Goal: Information Seeking & Learning: Learn about a topic

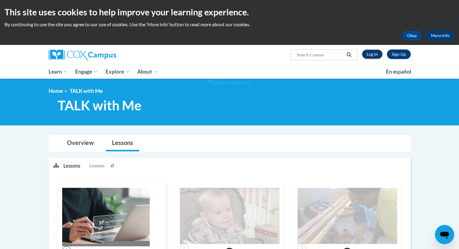
click at [364, 54] on link "Log In" at bounding box center [372, 54] width 21 height 10
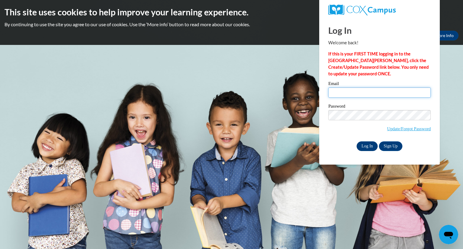
type input "jrichards@bookharvest.org"
click at [368, 148] on input "Log In" at bounding box center [367, 146] width 21 height 10
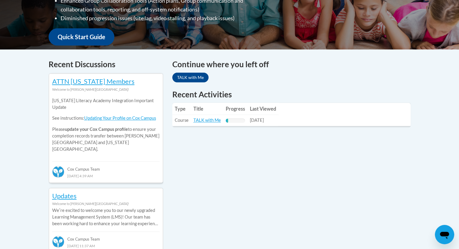
scroll to position [207, 0]
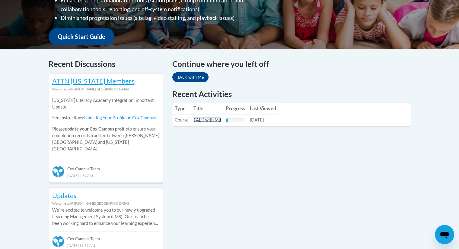
click at [211, 120] on link "TALK with Me" at bounding box center [206, 119] width 27 height 5
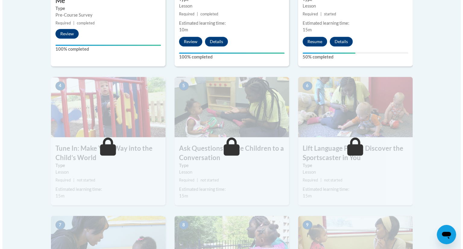
scroll to position [294, 0]
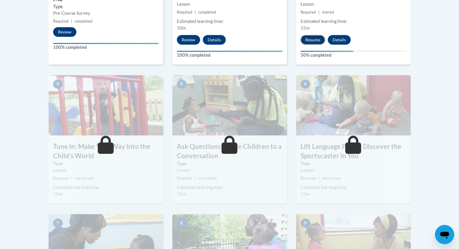
click at [312, 40] on button "Resume" at bounding box center [312, 40] width 24 height 10
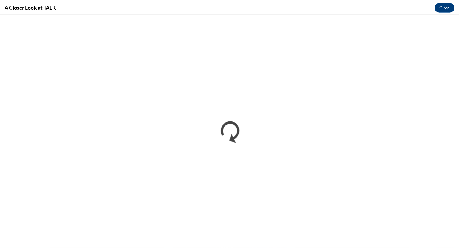
scroll to position [0, 0]
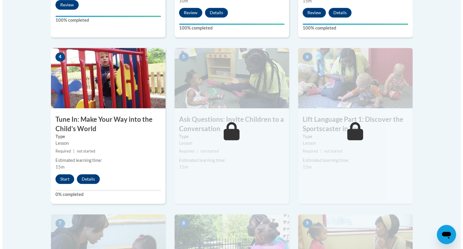
scroll to position [322, 0]
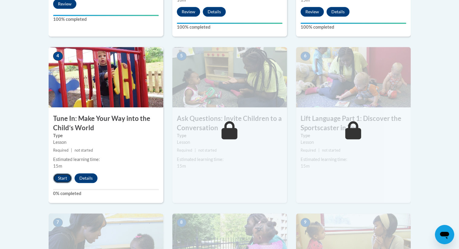
click at [60, 174] on button "Start" at bounding box center [62, 178] width 19 height 10
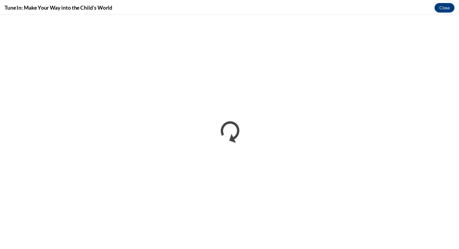
scroll to position [0, 0]
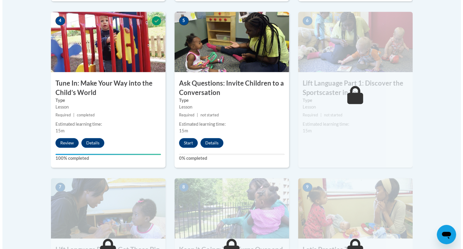
scroll to position [359, 0]
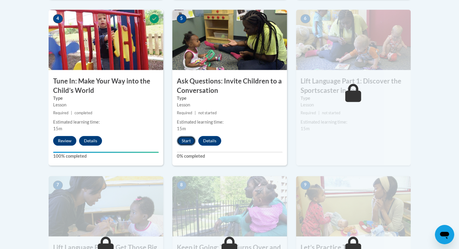
click at [186, 143] on button "Start" at bounding box center [186, 141] width 19 height 10
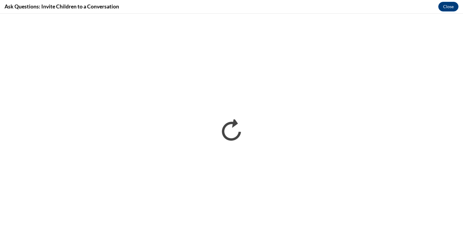
scroll to position [0, 0]
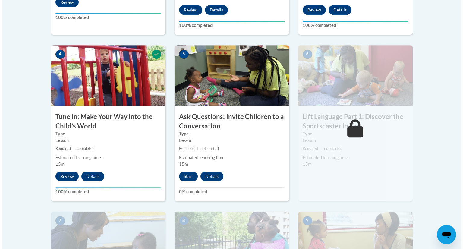
scroll to position [334, 0]
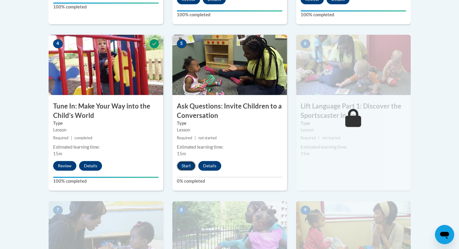
click at [189, 163] on button "Start" at bounding box center [186, 166] width 19 height 10
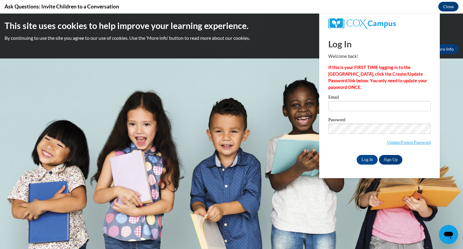
scroll to position [0, 0]
type input "jrichards@bookharvest.org"
click at [362, 157] on input "Log In" at bounding box center [367, 160] width 21 height 10
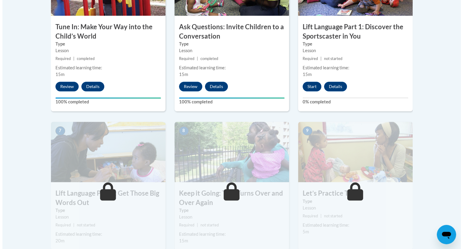
scroll to position [414, 0]
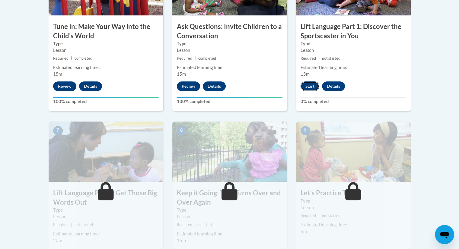
click at [308, 86] on button "Start" at bounding box center [309, 86] width 19 height 10
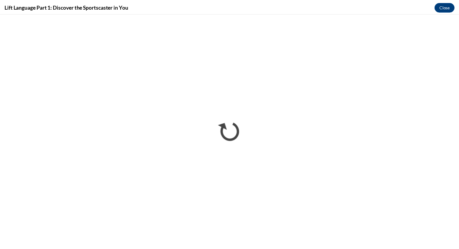
scroll to position [0, 0]
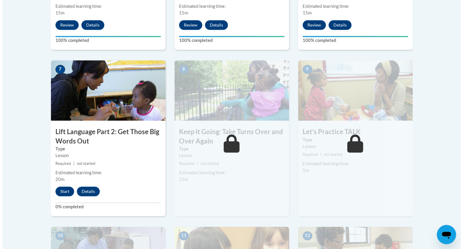
scroll to position [475, 0]
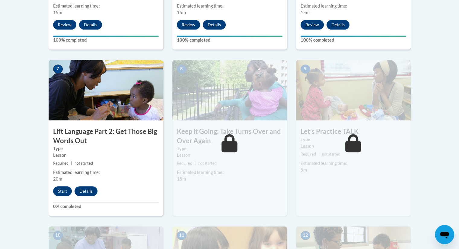
click at [213, 169] on div "Estimated learning time:" at bounding box center [230, 172] width 106 height 7
click at [67, 189] on button "Start" at bounding box center [62, 191] width 19 height 10
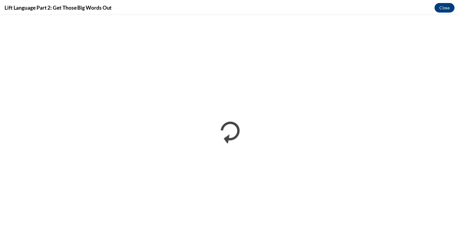
scroll to position [0, 0]
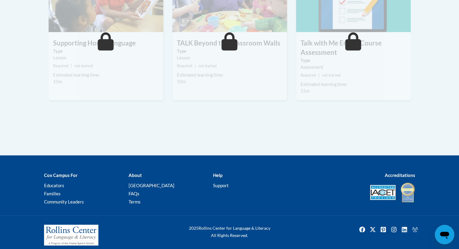
scroll to position [870, 0]
